Goal: Task Accomplishment & Management: Use online tool/utility

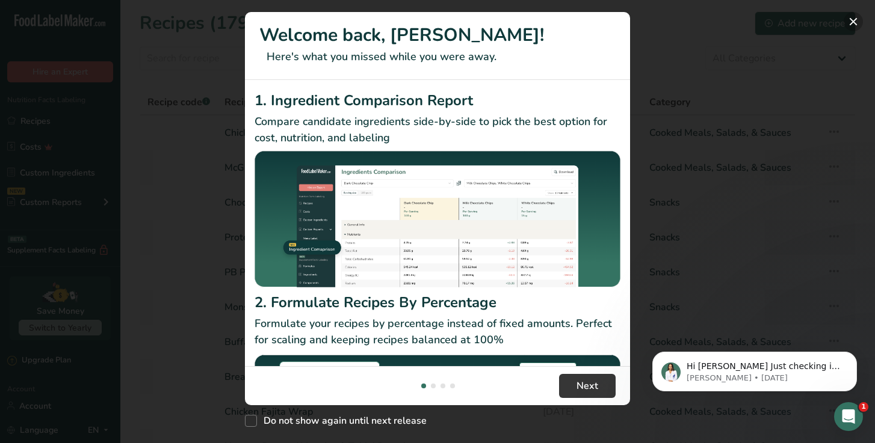
click at [855, 21] on button "New Features" at bounding box center [853, 21] width 19 height 19
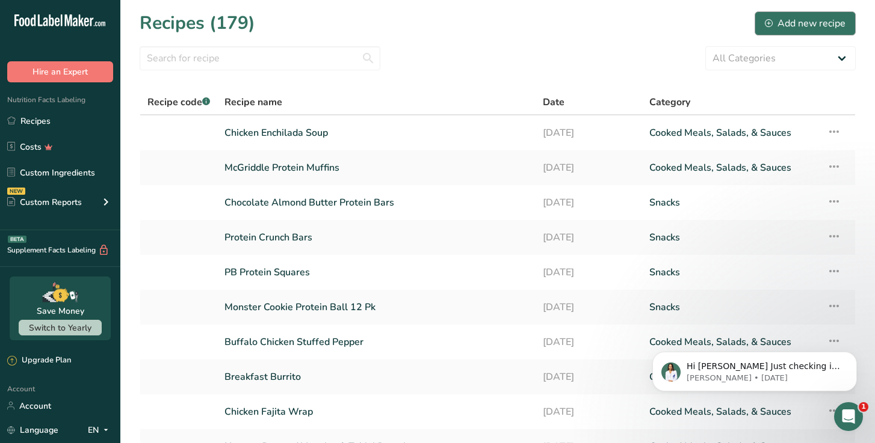
click at [806, 25] on div "Add new recipe" at bounding box center [805, 23] width 81 height 14
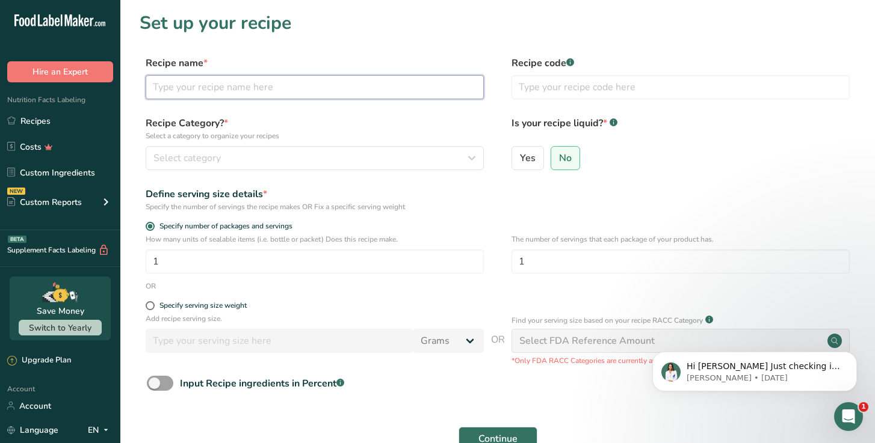
click at [261, 84] on input "text" at bounding box center [315, 87] width 338 height 24
type input "Donut"
click at [184, 156] on span "Select category" at bounding box center [186, 158] width 67 height 14
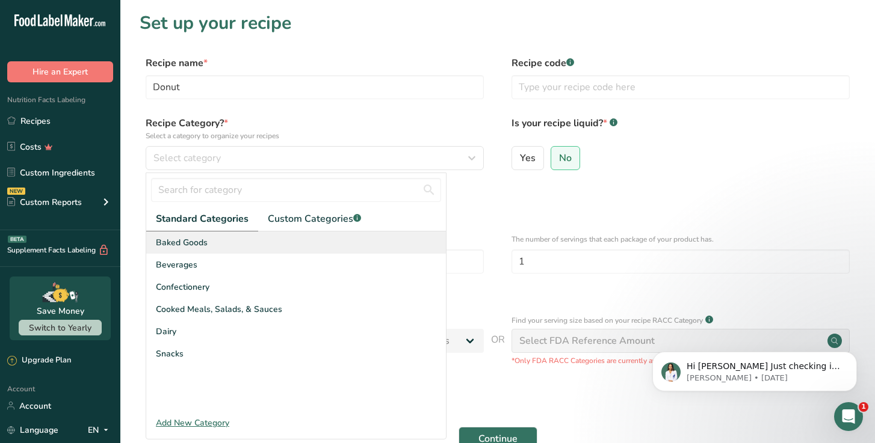
click at [181, 247] on span "Baked Goods" at bounding box center [182, 242] width 52 height 13
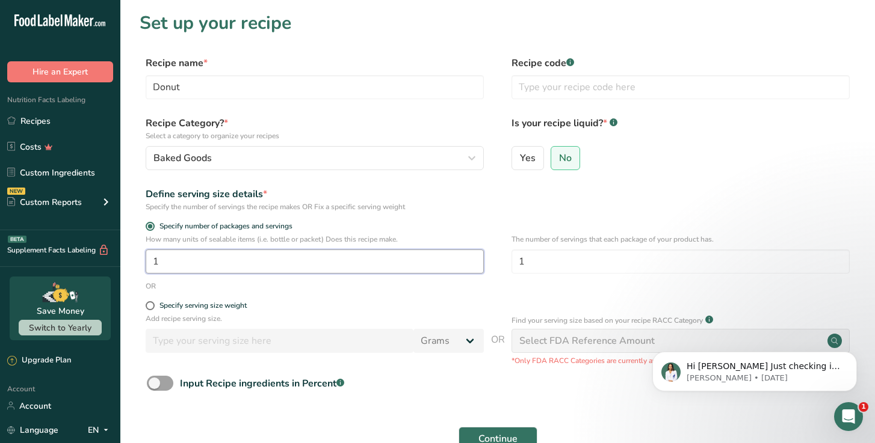
click at [301, 259] on input "1" at bounding box center [315, 262] width 338 height 24
type input "8"
click at [487, 441] on span "Continue" at bounding box center [497, 439] width 39 height 14
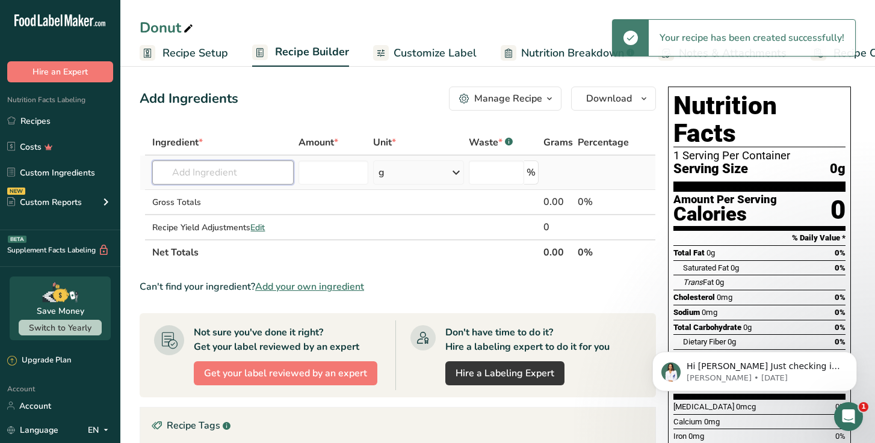
click at [200, 176] on input "text" at bounding box center [222, 173] width 141 height 24
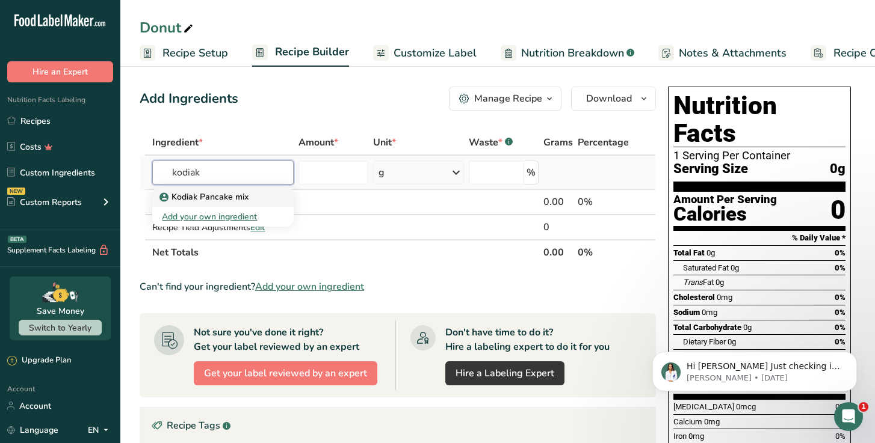
type input "kodiak"
click at [218, 202] on p "Kodiak Pancake mix" at bounding box center [205, 197] width 87 height 13
type input "Kodiak Pancake mix"
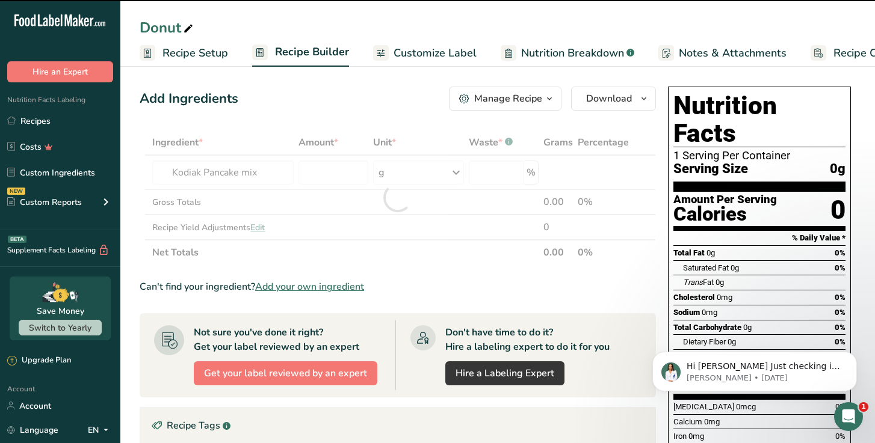
type input "0"
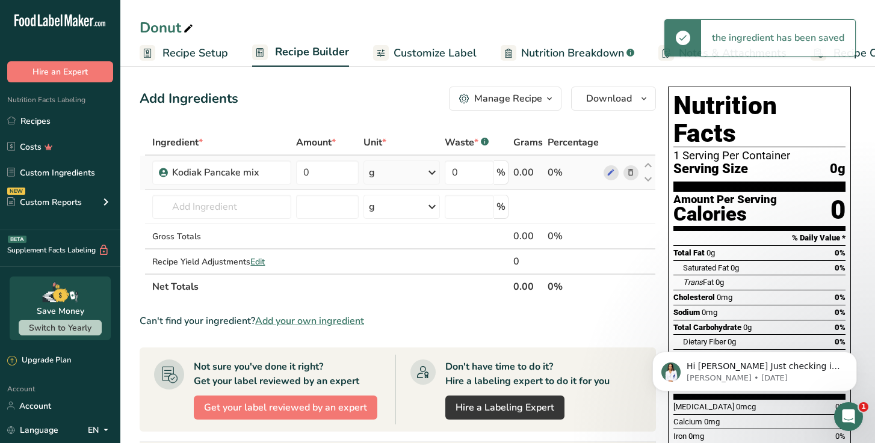
click at [419, 179] on div "g" at bounding box center [401, 173] width 76 height 24
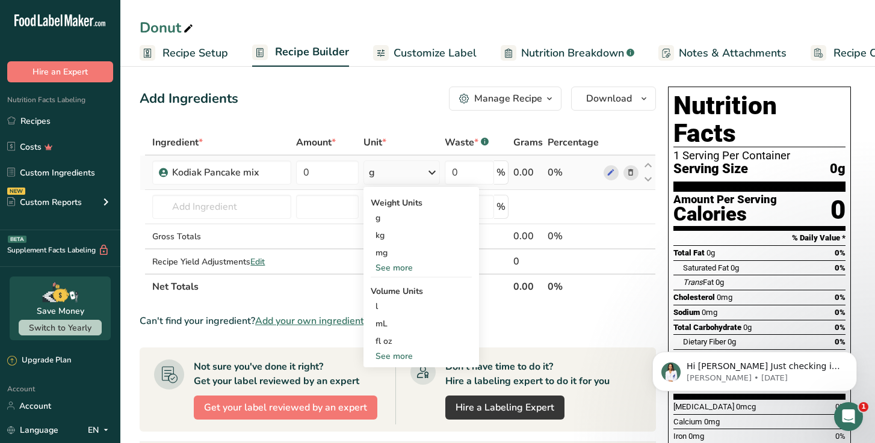
click at [386, 269] on div "See more" at bounding box center [421, 268] width 101 height 13
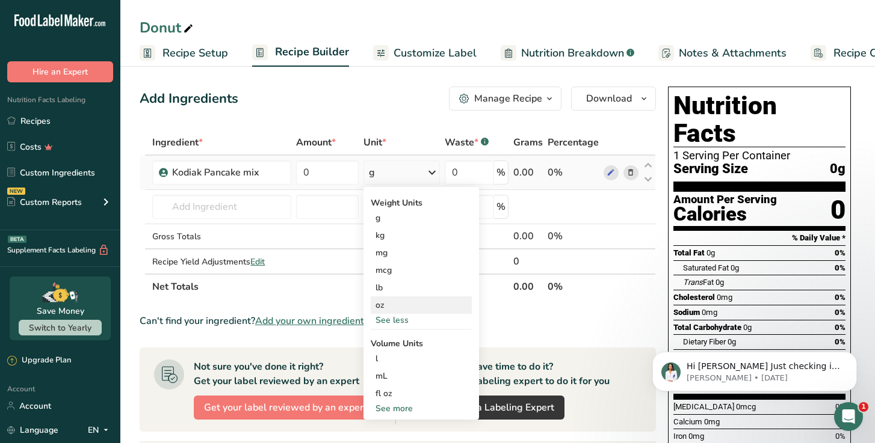
click at [383, 303] on div "oz" at bounding box center [421, 305] width 101 height 17
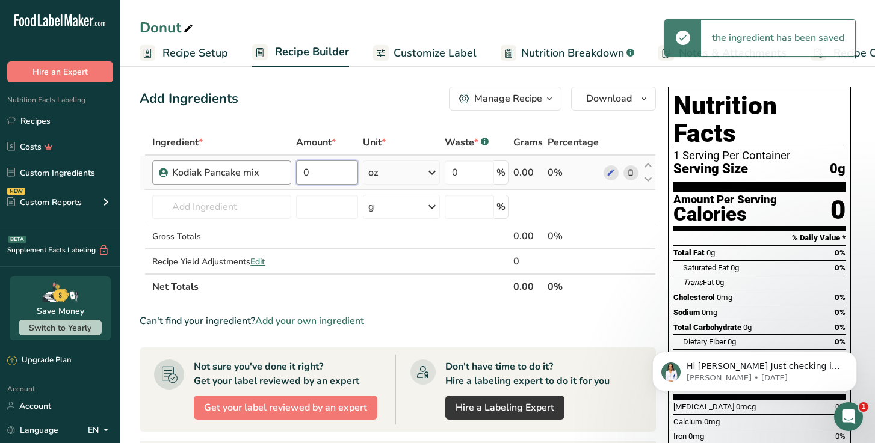
drag, startPoint x: 319, startPoint y: 171, endPoint x: 282, endPoint y: 171, distance: 37.3
click at [282, 171] on tr "Kodiak Pancake mix 0 oz Weight Units g kg mg mcg lb oz See less Volume Units l …" at bounding box center [397, 173] width 515 height 34
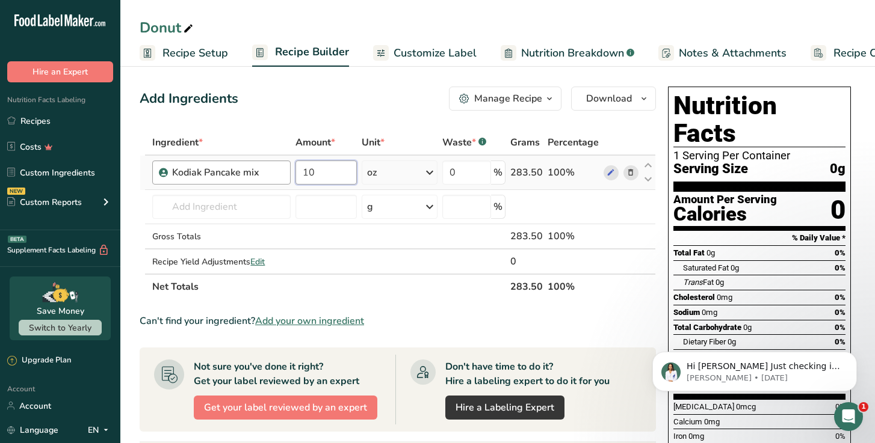
type input "10"
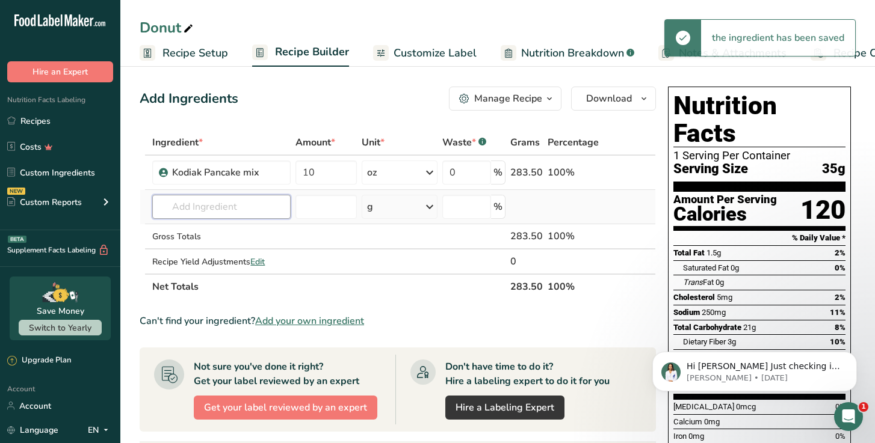
click at [214, 205] on input "text" at bounding box center [221, 207] width 138 height 24
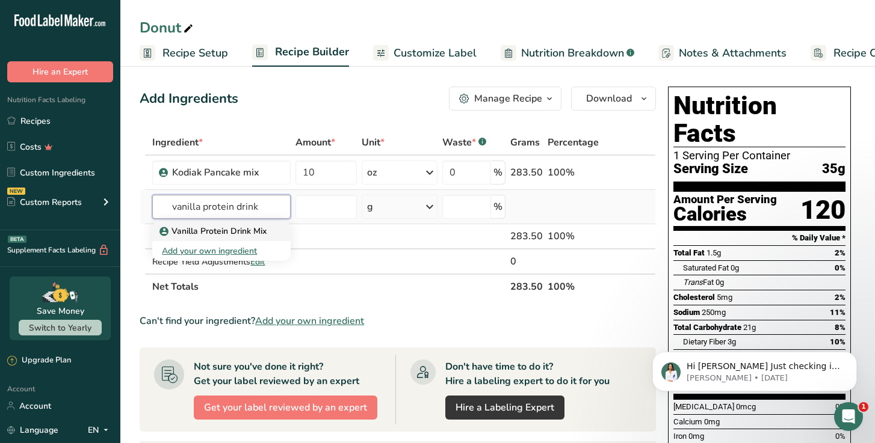
type input "vanilla protein drink"
click at [208, 233] on p "Vanilla Protein Drink Mix" at bounding box center [214, 231] width 105 height 13
type input "Vanilla Protein Drink Mix"
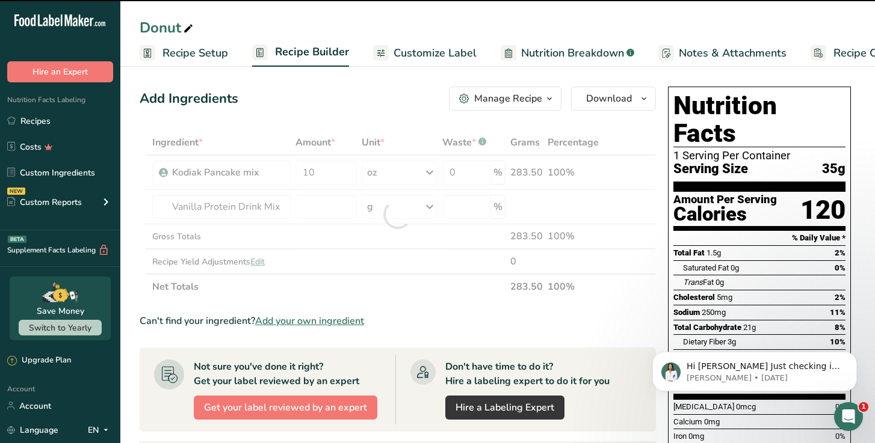
type input "0"
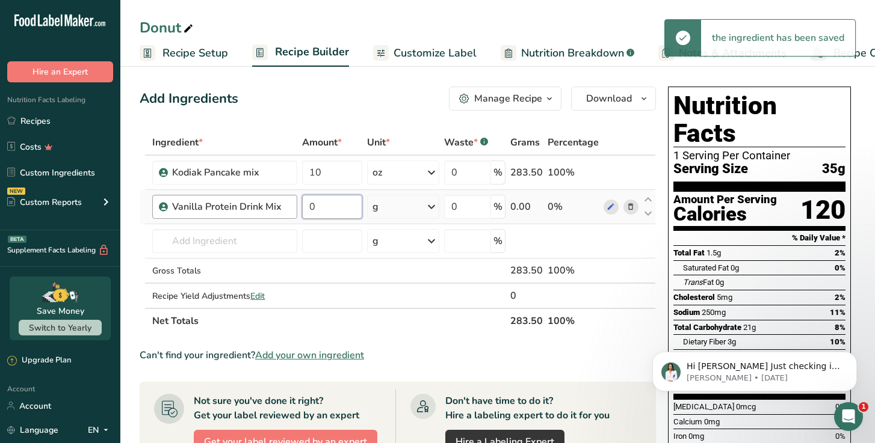
drag, startPoint x: 329, startPoint y: 213, endPoint x: 294, endPoint y: 202, distance: 36.2
click at [295, 203] on tr "Vanilla Protein Drink Mix 0 g Weight Units g kg mg See more Volume Units l Volu…" at bounding box center [397, 207] width 515 height 34
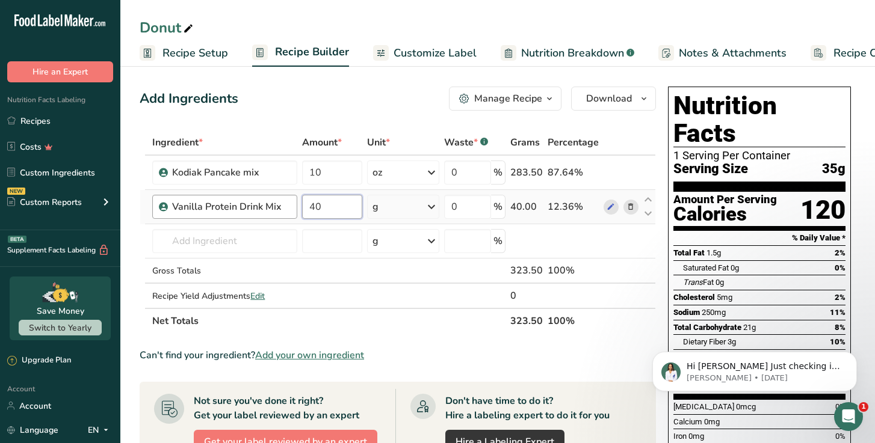
type input "40"
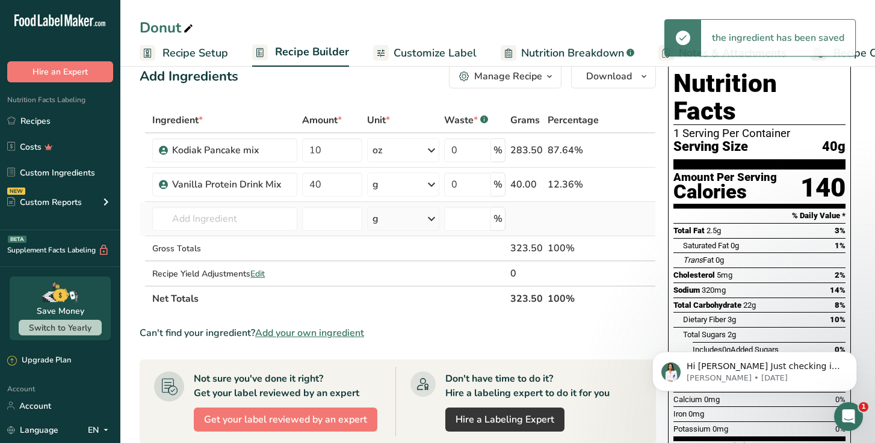
scroll to position [23, 0]
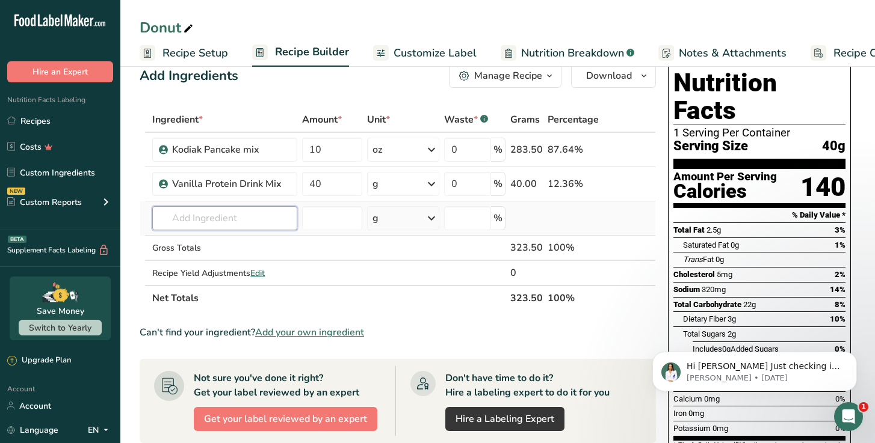
click at [211, 219] on input "text" at bounding box center [224, 218] width 145 height 24
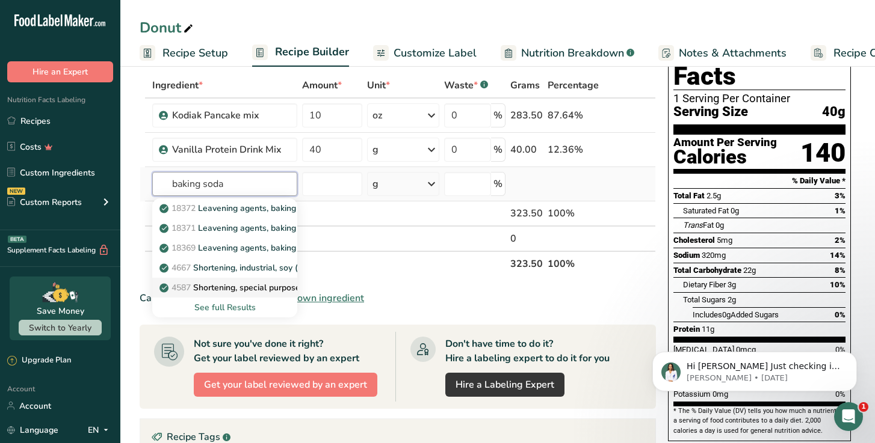
scroll to position [59, 0]
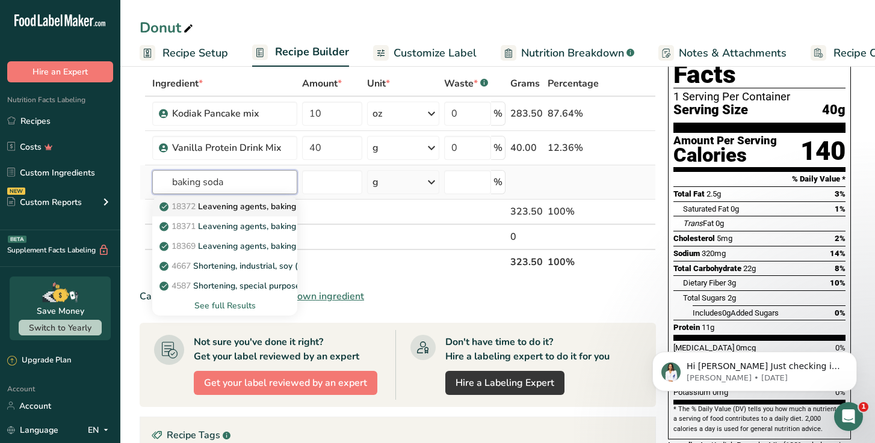
type input "baking soda"
click at [237, 209] on p "18372 Leavening agents, baking soda" at bounding box center [239, 206] width 155 height 13
type input "Leavening agents, baking soda"
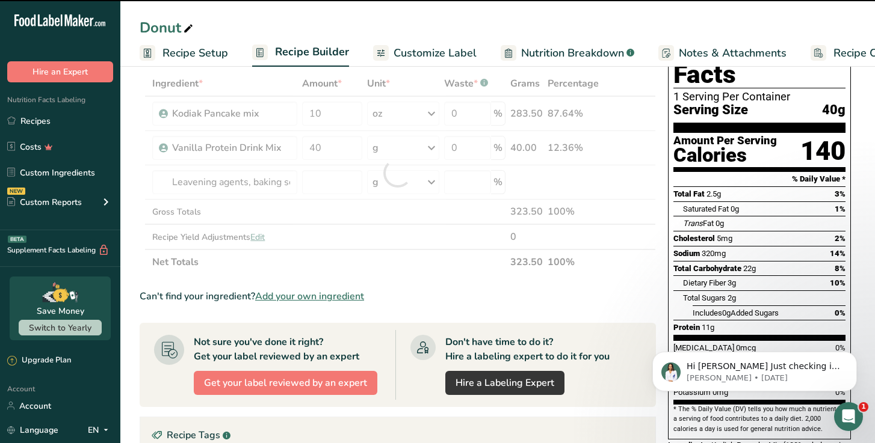
type input "0"
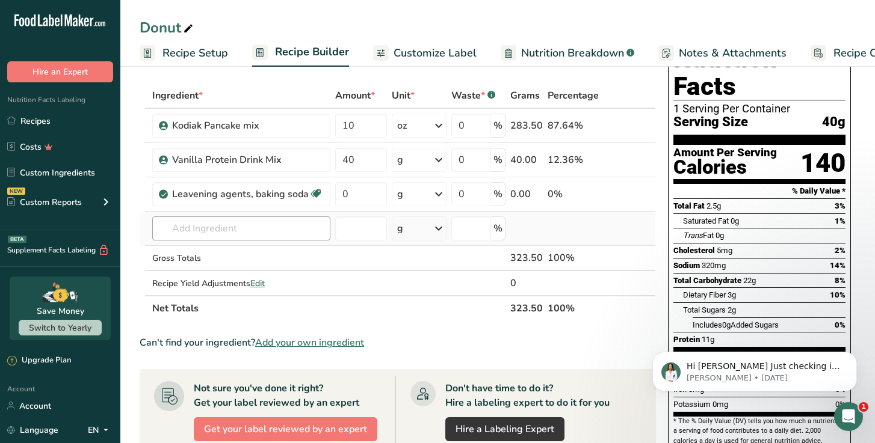
scroll to position [41, 0]
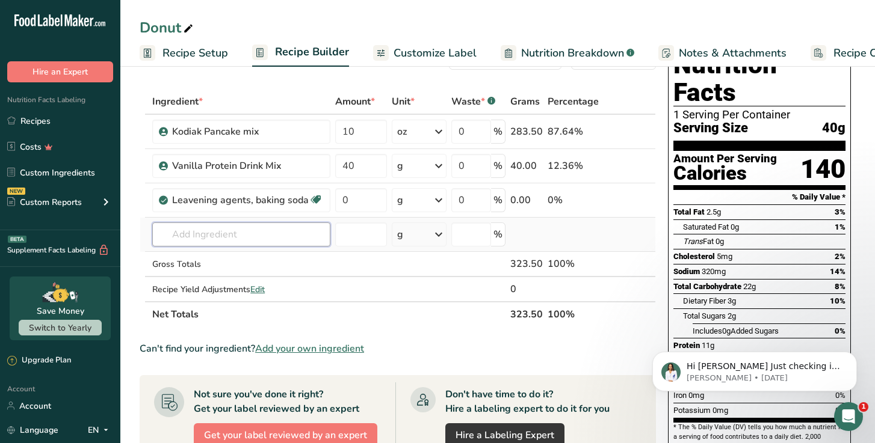
drag, startPoint x: 220, startPoint y: 234, endPoint x: 214, endPoint y: 235, distance: 6.6
click at [218, 235] on input "text" at bounding box center [241, 235] width 178 height 24
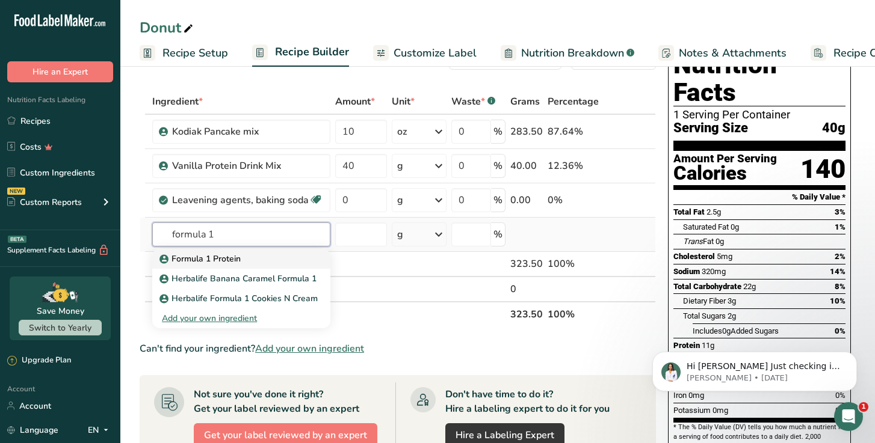
type input "formula 1"
click at [217, 254] on p "Formula 1 Protein" at bounding box center [201, 259] width 79 height 13
type input "Formula 1 Protein"
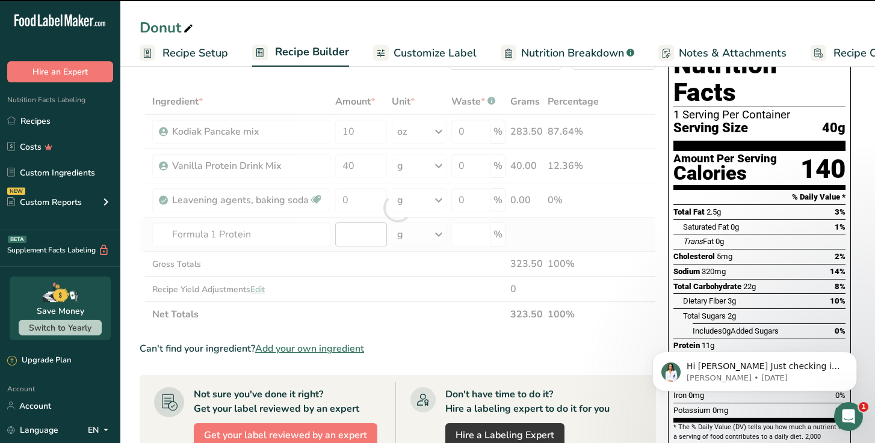
type input "0"
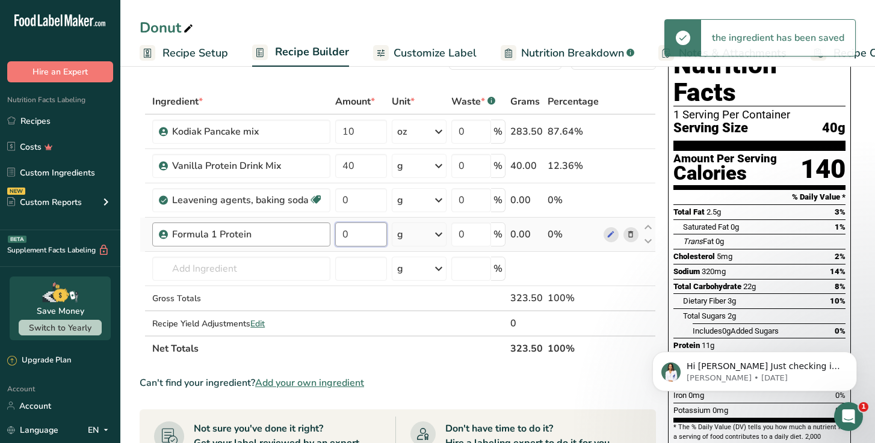
drag, startPoint x: 358, startPoint y: 238, endPoint x: 309, endPoint y: 231, distance: 49.2
click at [309, 231] on tr "Formula 1 Protein 0 g Weight Units g kg mg See more Volume Units l Volume units…" at bounding box center [397, 235] width 515 height 34
type input "40"
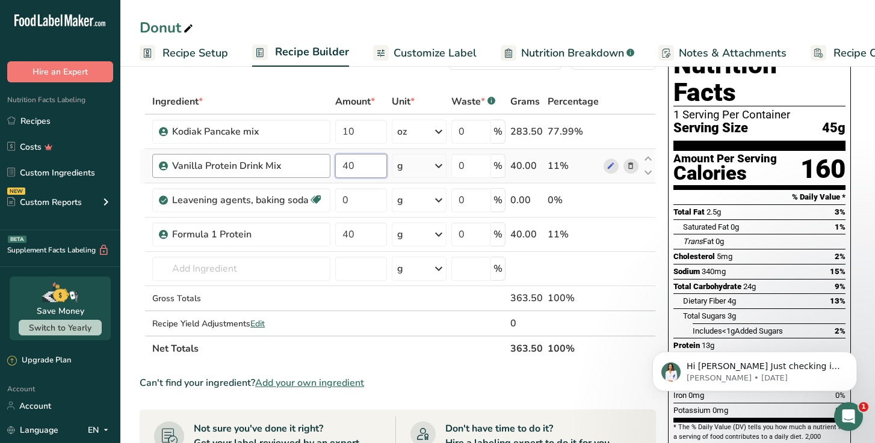
drag, startPoint x: 357, startPoint y: 163, endPoint x: 315, endPoint y: 163, distance: 41.5
click at [316, 163] on tr "Vanilla Protein Drink Mix 40 g Weight Units g kg mg See more Volume Units l Vol…" at bounding box center [397, 166] width 515 height 34
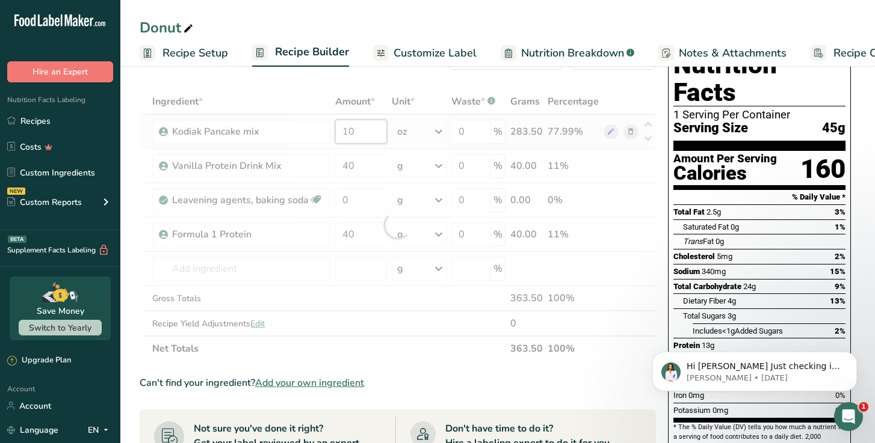
click at [373, 129] on div "Ingredient * Amount * Unit * Waste * .a-a{fill:#347362;}.b-a{fill:#fff;} Grams …" at bounding box center [398, 225] width 516 height 273
click at [207, 264] on div "Ingredient * Amount * Unit * Waste * .a-a{fill:#347362;}.b-a{fill:#fff;} Grams …" at bounding box center [398, 225] width 516 height 273
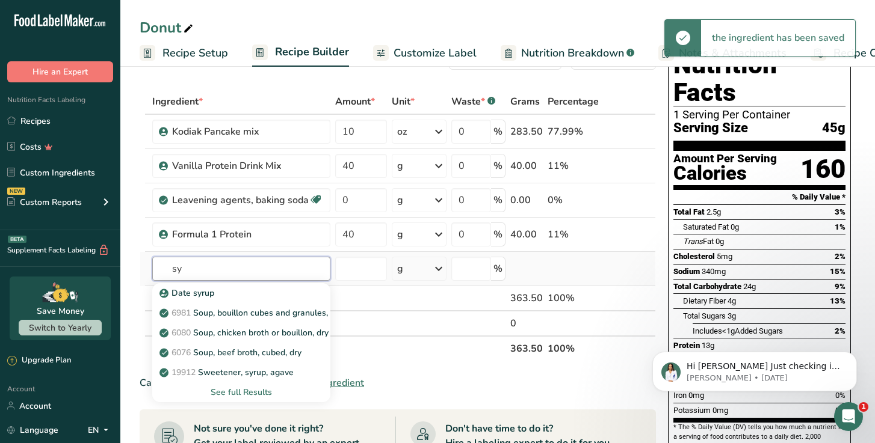
type input "s"
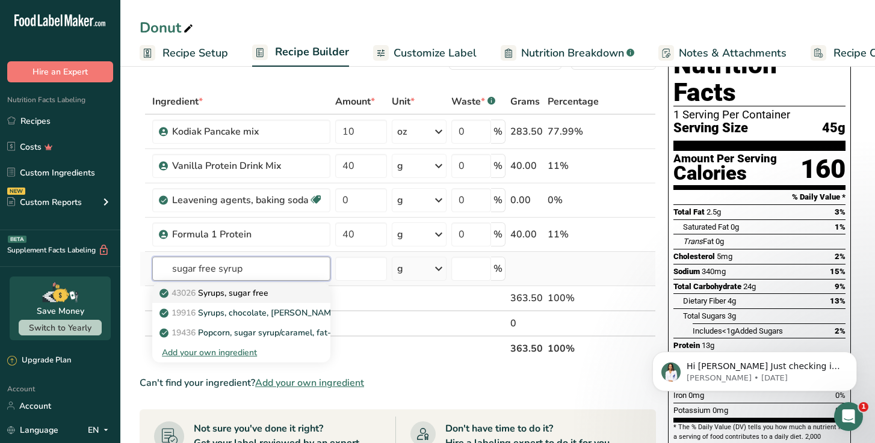
type input "sugar free syrup"
click at [253, 295] on p "43026 Syrups, sugar free" at bounding box center [215, 293] width 106 height 13
type input "Syrups, sugar free"
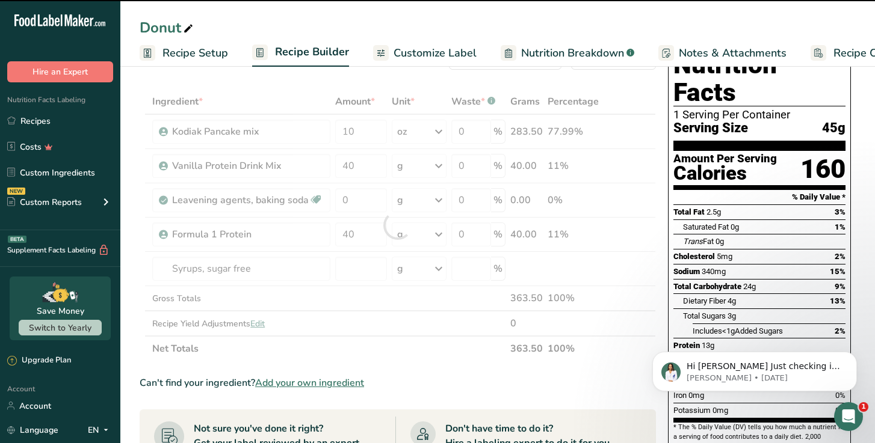
type input "0"
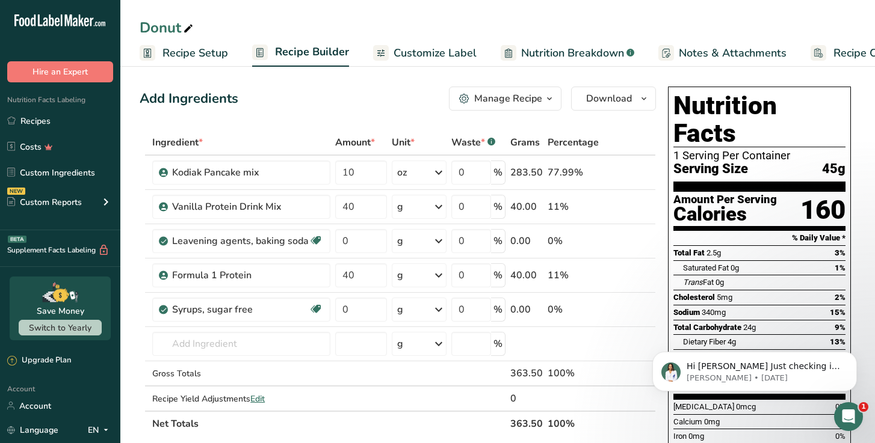
scroll to position [0, 0]
click at [186, 54] on span "Recipe Setup" at bounding box center [195, 53] width 66 height 16
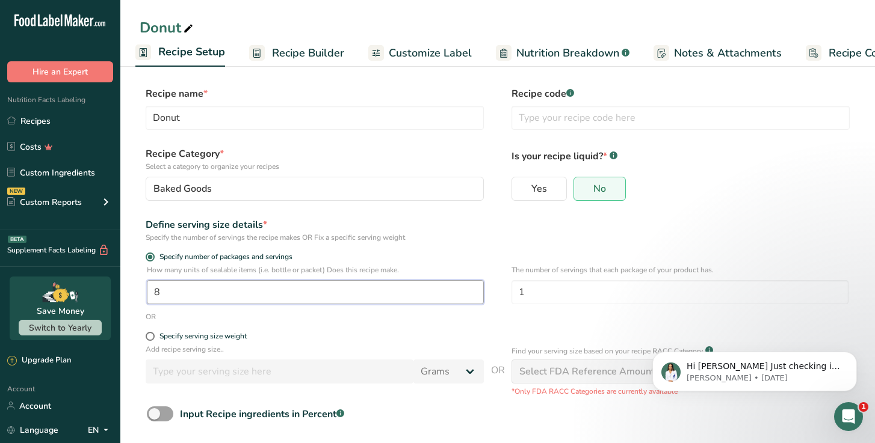
drag, startPoint x: 175, startPoint y: 292, endPoint x: 143, endPoint y: 292, distance: 31.9
click at [143, 292] on div "How many units of sealable items (i.e. bottle or packet) Does this recipe make.…" at bounding box center [498, 288] width 716 height 47
type input "9"
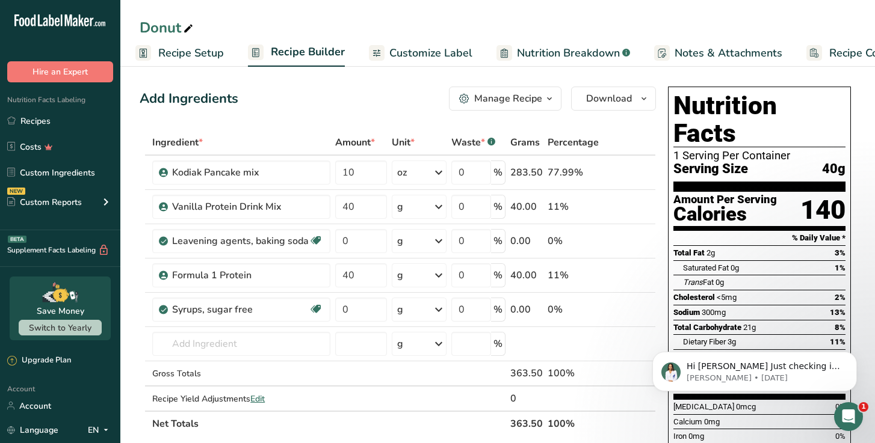
click at [158, 51] on span "Recipe Setup" at bounding box center [191, 53] width 66 height 16
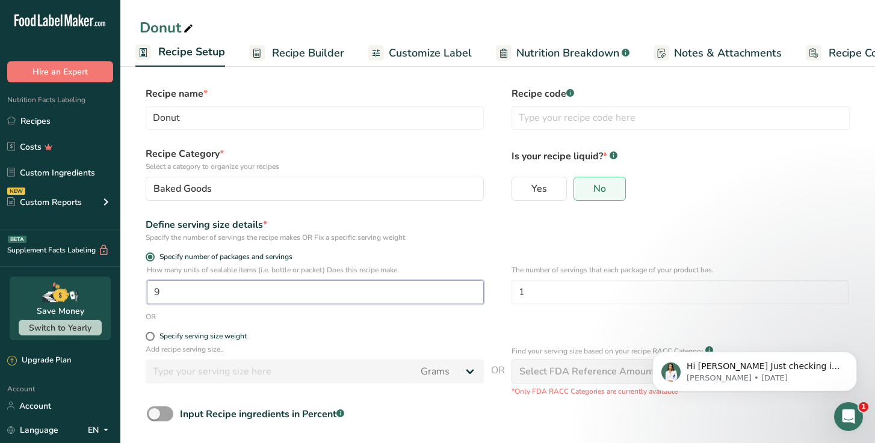
drag, startPoint x: 174, startPoint y: 293, endPoint x: 130, endPoint y: 292, distance: 44.5
click at [130, 293] on section "Recipe name * Donut Recipe code .a-a{fill:#347362;}.b-a{fill:#fff;} Recipe Cate…" at bounding box center [497, 281] width 755 height 436
type input "1"
type input "8"
click at [506, 224] on div "Define serving size details * Specify the number of servings the recipe makes O…" at bounding box center [498, 230] width 716 height 25
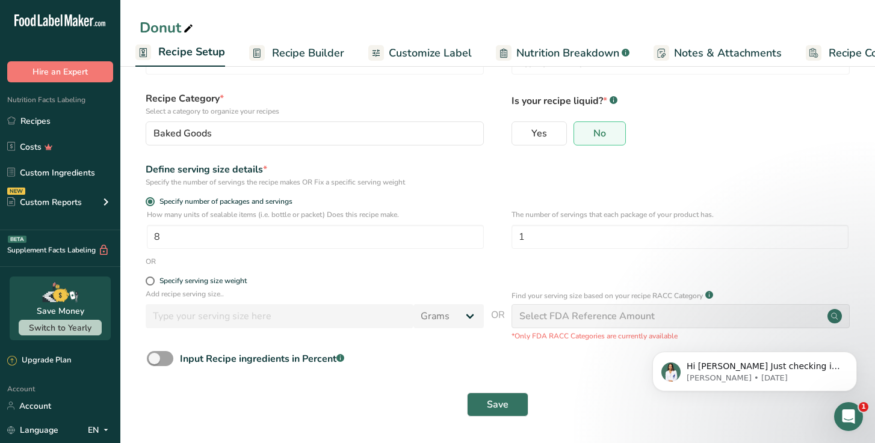
scroll to position [55, 0]
click at [502, 401] on span "Save" at bounding box center [498, 405] width 22 height 14
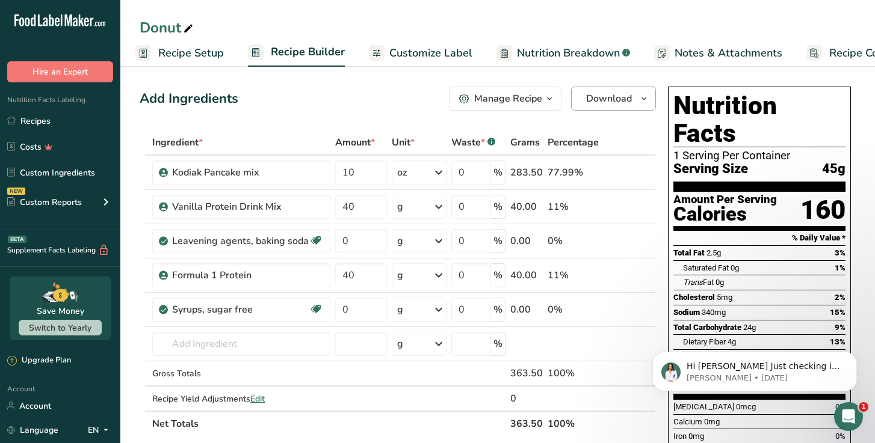
click at [644, 100] on icon "button" at bounding box center [644, 98] width 10 height 15
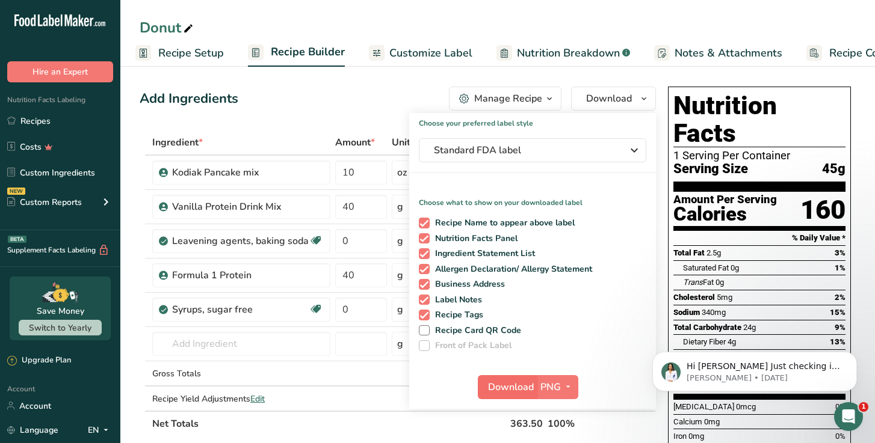
click at [527, 382] on span "Download" at bounding box center [511, 387] width 46 height 14
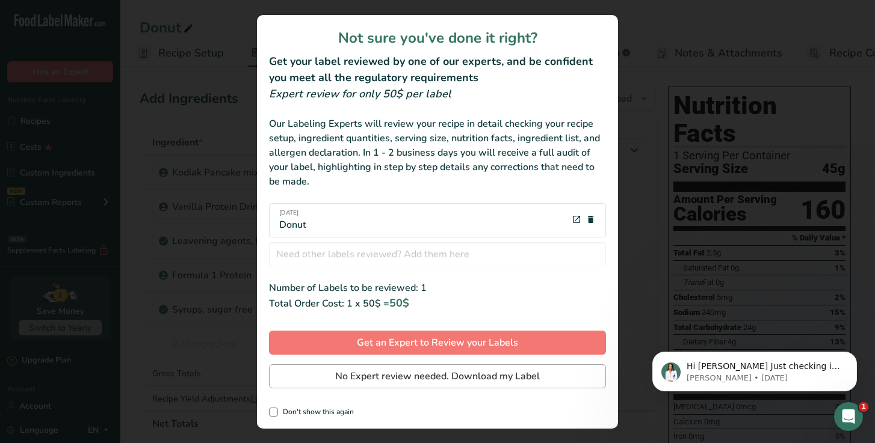
click at [392, 375] on span "No Expert review needed. Download my Label" at bounding box center [437, 376] width 205 height 14
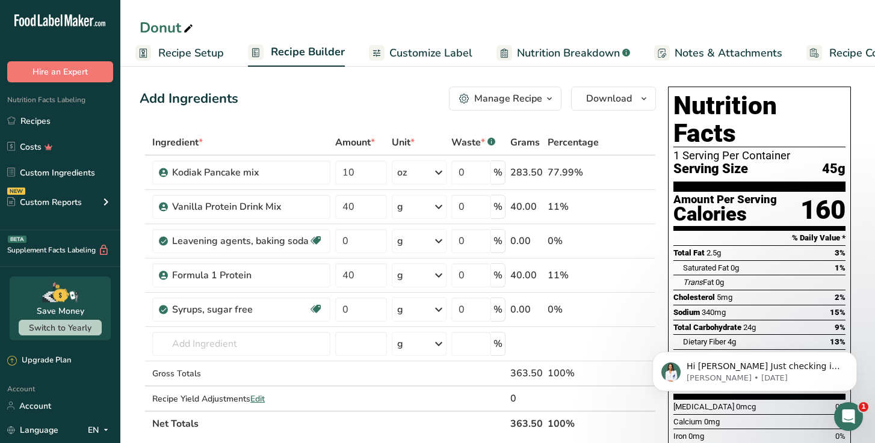
click at [397, 102] on div "Add Ingredients Manage Recipe Delete Recipe Duplicate Recipe Scale Recipe Save …" at bounding box center [398, 99] width 516 height 24
click at [395, 108] on div "Add Ingredients Manage Recipe Delete Recipe Duplicate Recipe Scale Recipe Save …" at bounding box center [398, 99] width 516 height 24
click at [367, 106] on div "Add Ingredients Manage Recipe Delete Recipe Duplicate Recipe Scale Recipe Save …" at bounding box center [398, 99] width 516 height 24
click at [45, 123] on link "Recipes" at bounding box center [60, 121] width 120 height 23
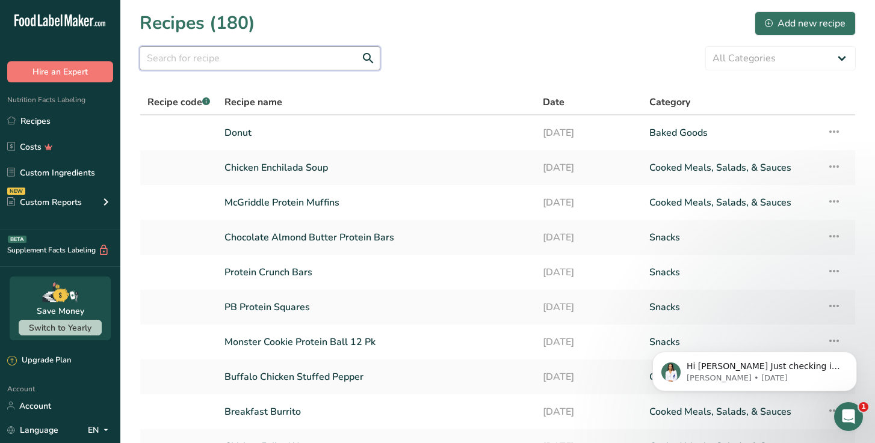
click at [167, 57] on input "text" at bounding box center [260, 58] width 241 height 24
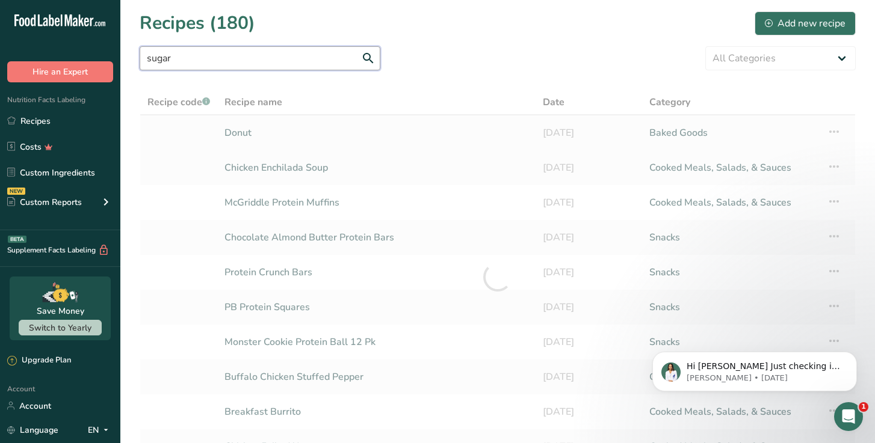
type input "sugar"
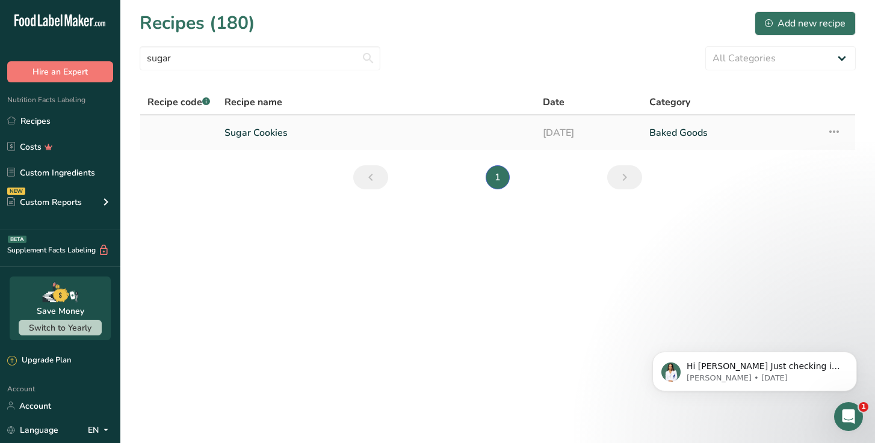
click at [253, 133] on link "Sugar Cookies" at bounding box center [376, 132] width 304 height 25
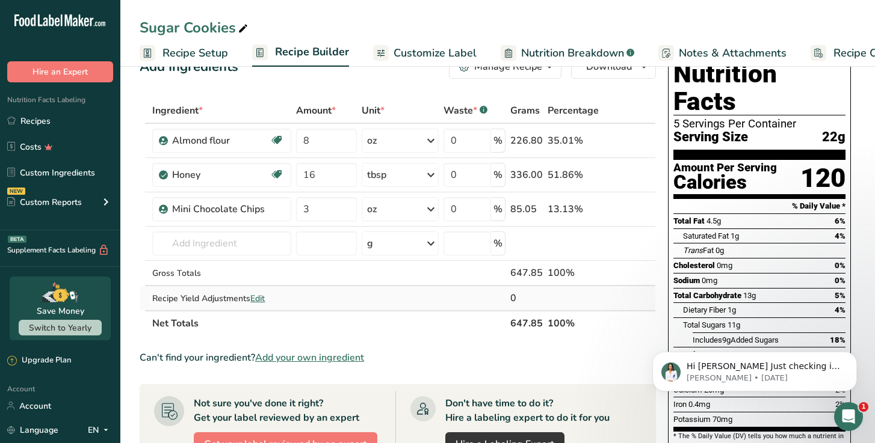
scroll to position [33, 0]
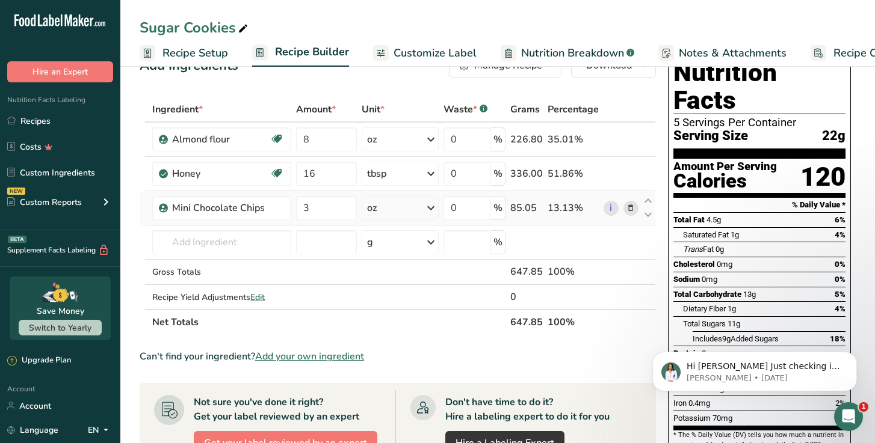
click at [630, 208] on icon at bounding box center [630, 208] width 8 height 13
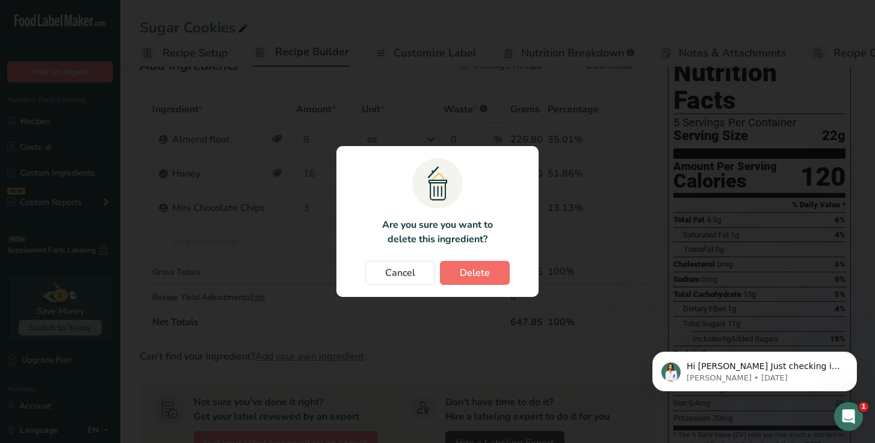
click at [478, 270] on span "Delete" at bounding box center [475, 273] width 30 height 14
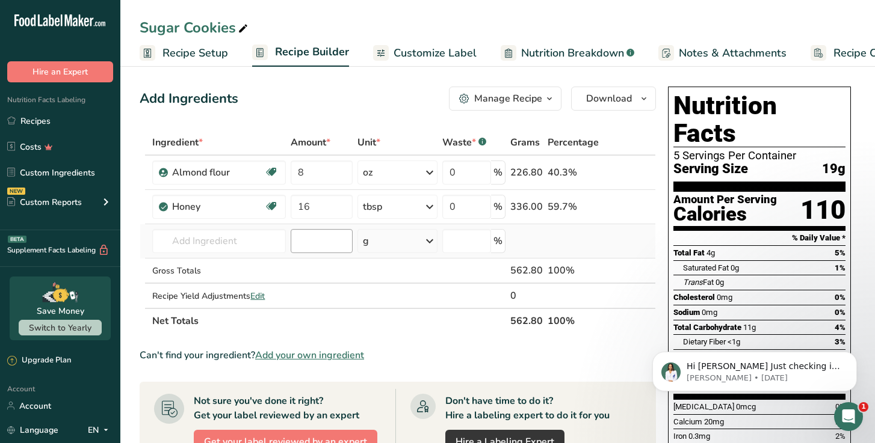
scroll to position [0, 0]
click at [363, 111] on div "Add Ingredients Manage Recipe Delete Recipe Duplicate Recipe Scale Recipe Save …" at bounding box center [401, 428] width 523 height 692
click at [364, 96] on div "Add Ingredients Manage Recipe Delete Recipe Duplicate Recipe Scale Recipe Save …" at bounding box center [398, 99] width 516 height 24
click at [354, 91] on div "Add Ingredients Manage Recipe Delete Recipe Duplicate Recipe Scale Recipe Save …" at bounding box center [398, 99] width 516 height 24
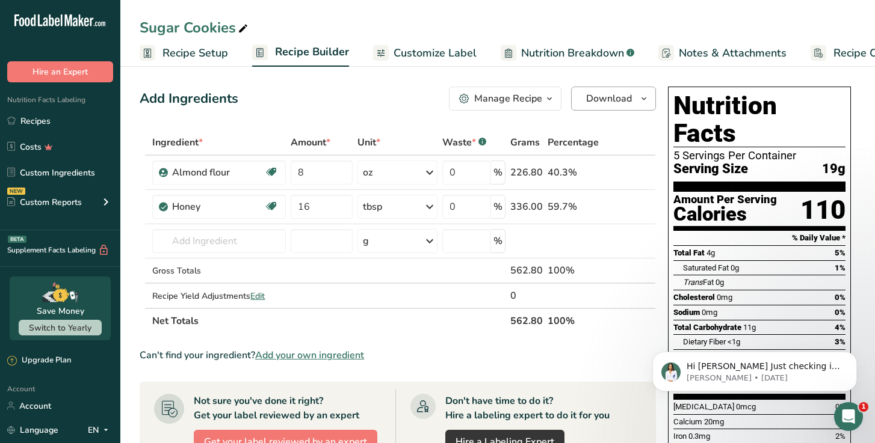
click at [639, 105] on icon "button" at bounding box center [644, 98] width 10 height 15
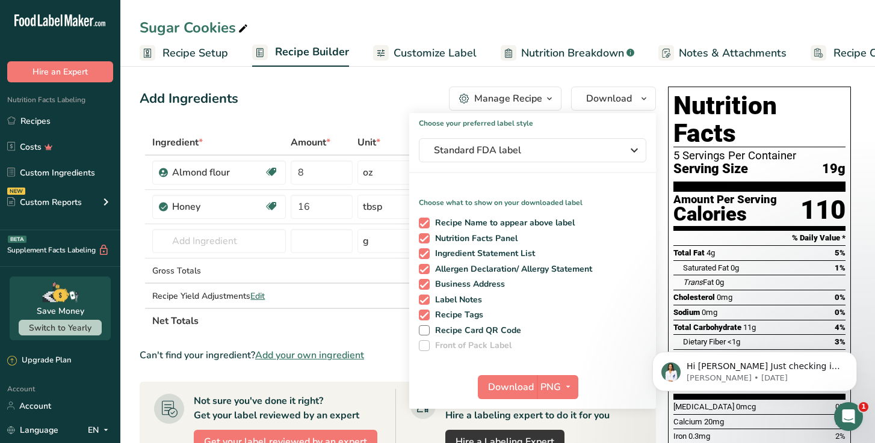
click at [378, 79] on section "Add Ingredients Manage Recipe Delete Recipe Duplicate Recipe Scale Recipe Save …" at bounding box center [497, 428] width 755 height 730
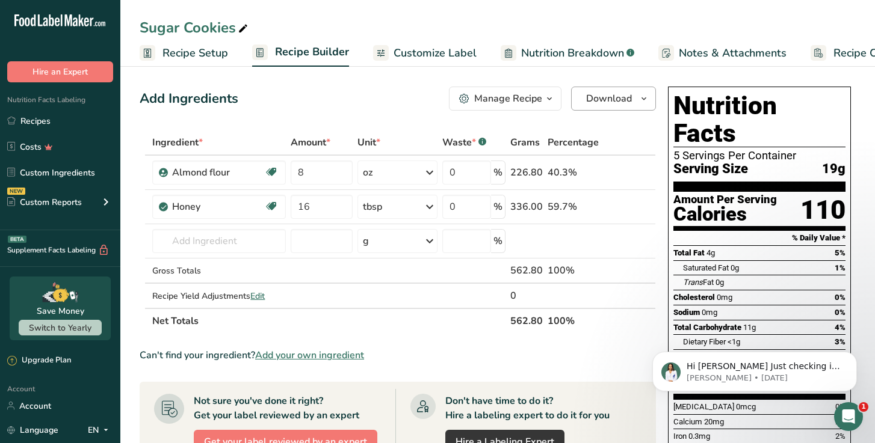
click at [616, 98] on span "Download" at bounding box center [609, 98] width 46 height 14
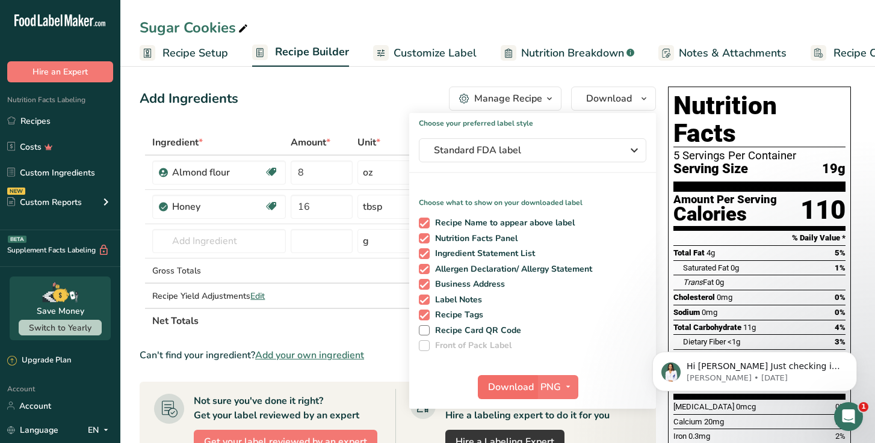
click at [502, 386] on span "Download" at bounding box center [511, 387] width 46 height 14
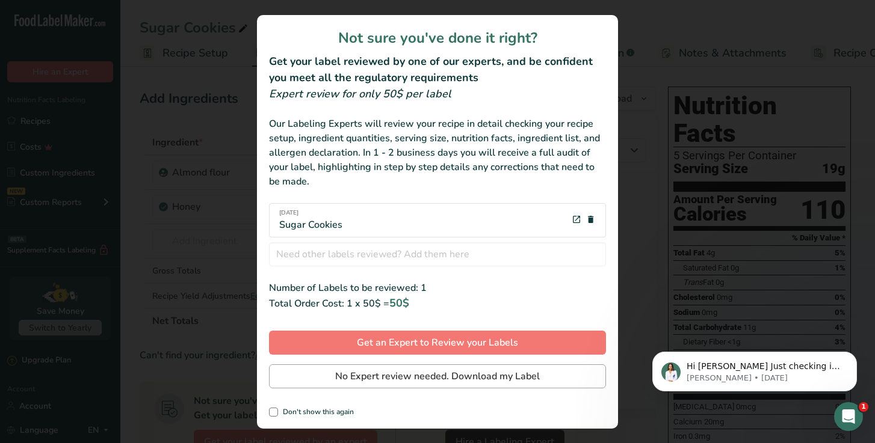
click at [428, 379] on span "No Expert review needed. Download my Label" at bounding box center [437, 376] width 205 height 14
